Goal: Information Seeking & Learning: Learn about a topic

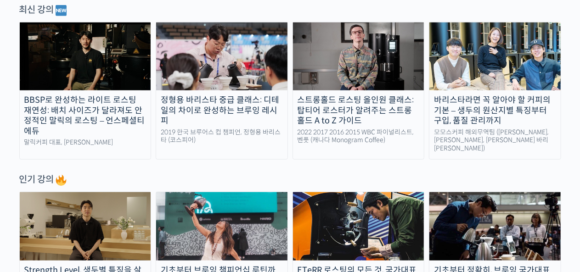
scroll to position [338, 0]
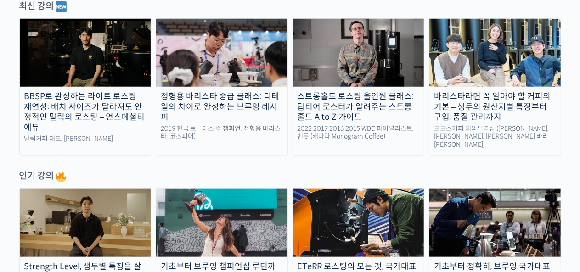
click at [231, 102] on div "정형용 바리스타 중급 클래스: 디테일의 차이로 완성하는 브루잉 레시피" at bounding box center [221, 106] width 131 height 31
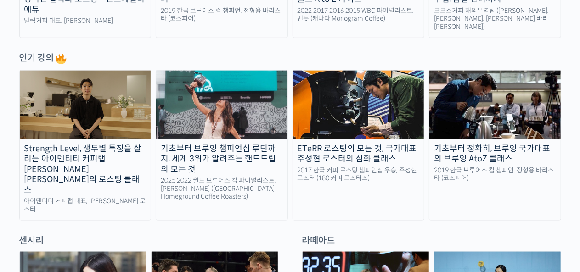
scroll to position [456, 0]
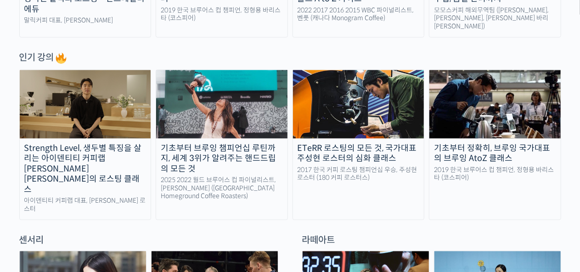
click at [471, 129] on img at bounding box center [494, 104] width 131 height 68
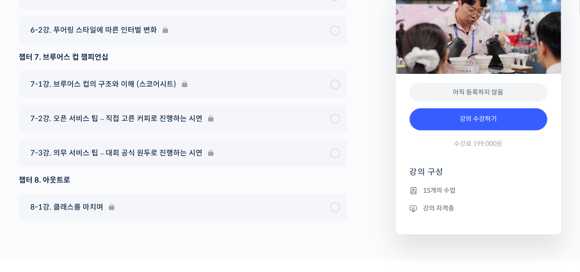
scroll to position [3206, 0]
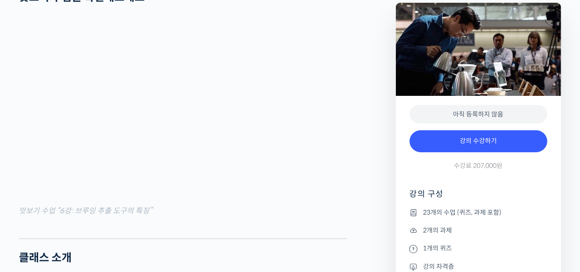
scroll to position [1016, 0]
